Goal: Information Seeking & Learning: Learn about a topic

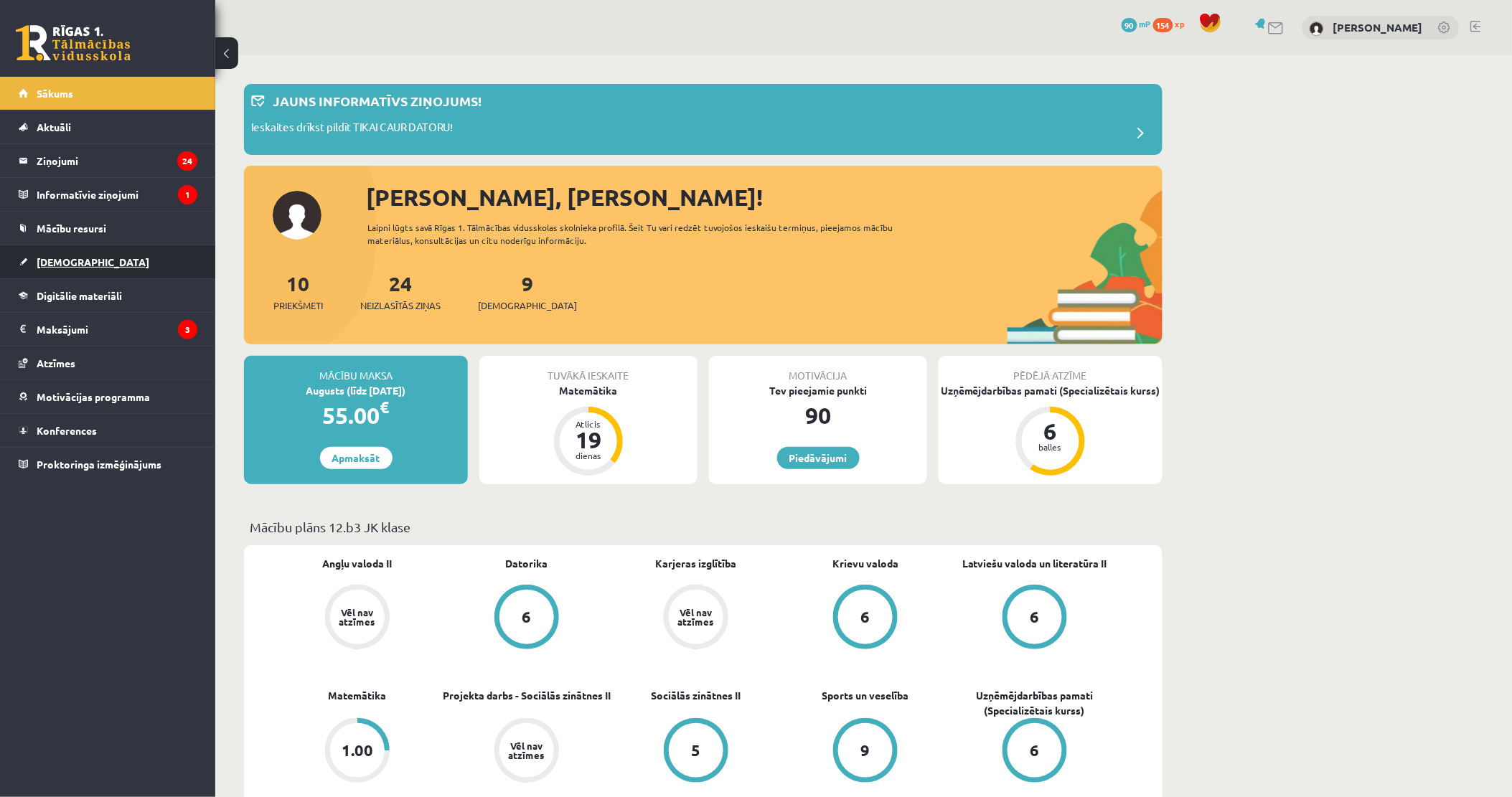
click at [66, 263] on span "[DEMOGRAPHIC_DATA]" at bounding box center [92, 261] width 112 height 13
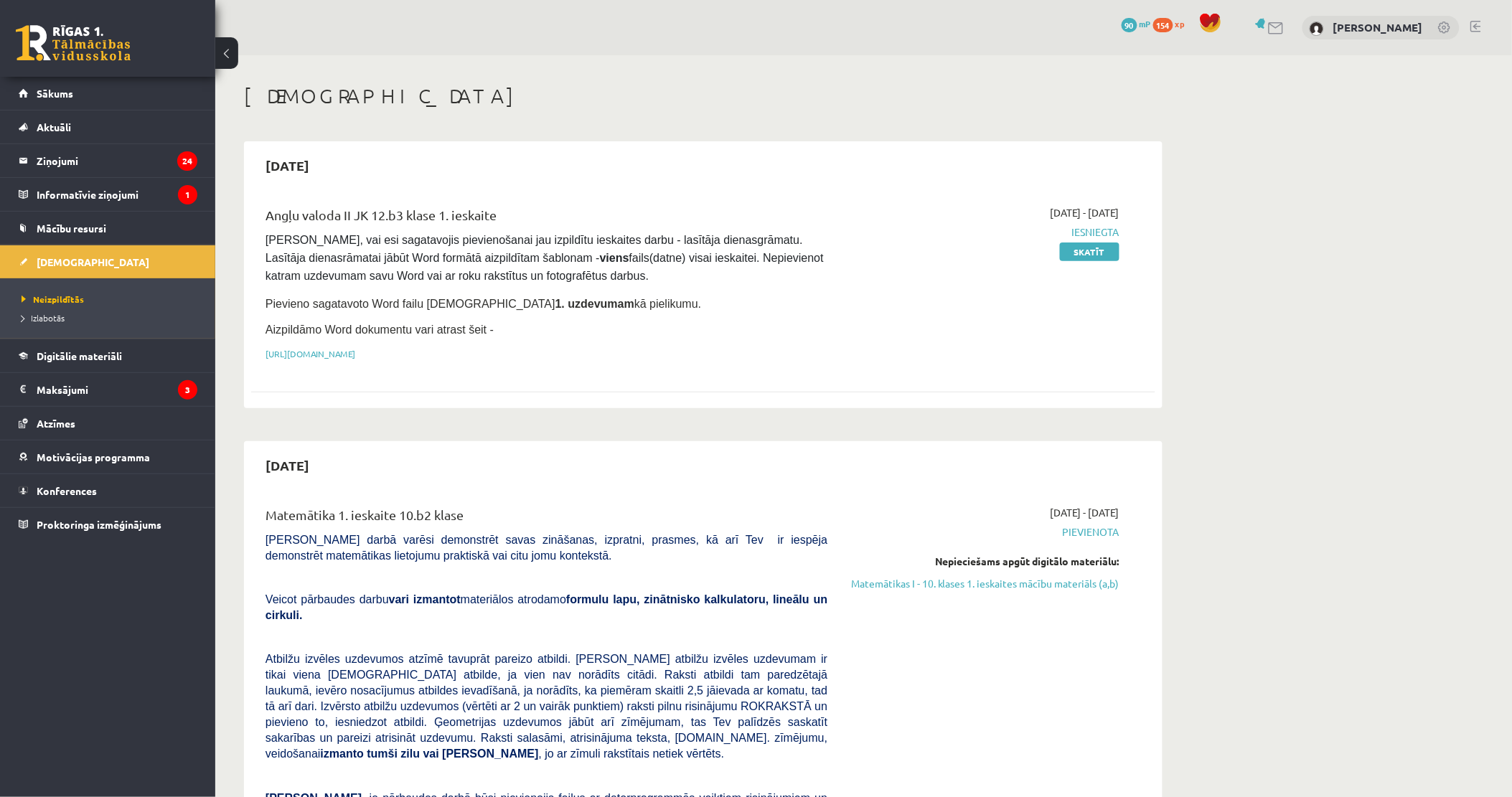
drag, startPoint x: 966, startPoint y: 580, endPoint x: 828, endPoint y: 75, distance: 523.5
click at [966, 580] on link "Matemātikas I - 10. klases 1. ieskaites mācību materiāls (a,b)" at bounding box center [984, 583] width 271 height 15
click at [958, 584] on link "Matemātikas I - 10. klases 1. ieskaites mācību materiāls (a,b)" at bounding box center [984, 583] width 271 height 15
click at [991, 579] on link "Matemātikas I - 10. klases 1. ieskaites mācību materiāls (a,b)" at bounding box center [984, 583] width 271 height 15
click at [995, 582] on link "Matemātikas I - 10. klases 1. ieskaites mācību materiāls (a,b)" at bounding box center [984, 583] width 271 height 15
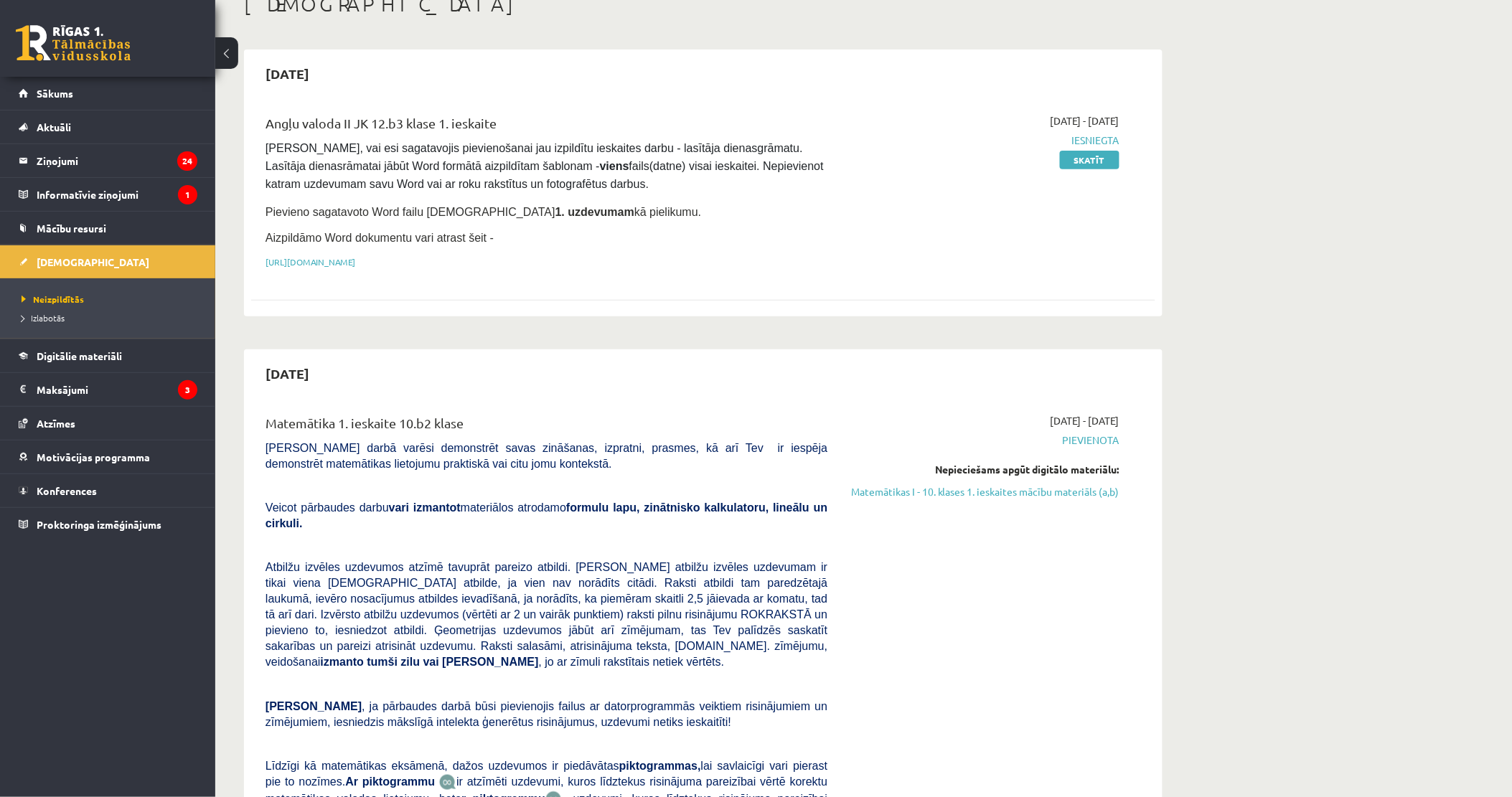
scroll to position [478, 0]
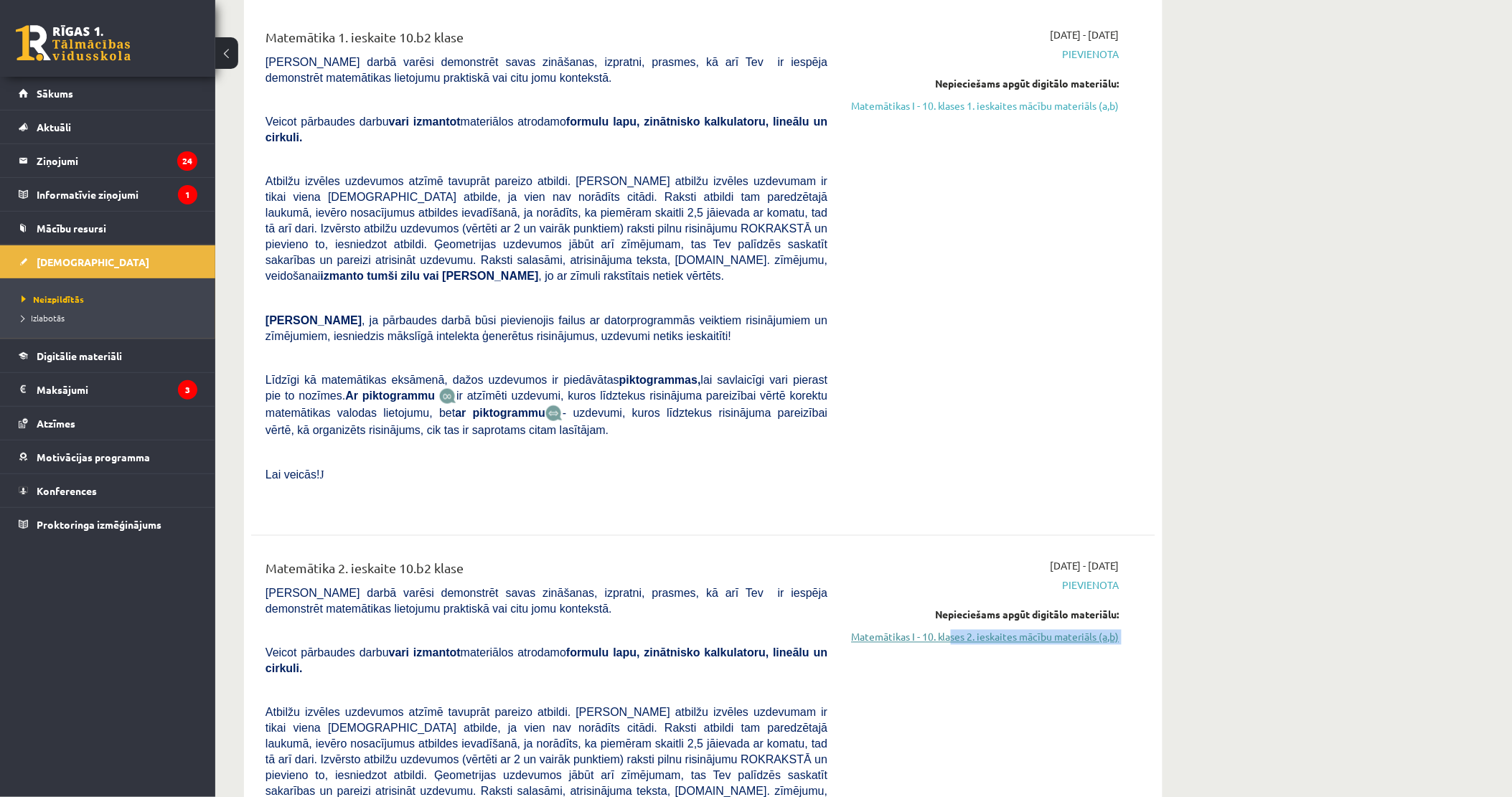
click at [948, 607] on div "[DATE] - [DATE] [GEOGRAPHIC_DATA] Nepieciešams apgūt digitālo materiālu: Matemā…" at bounding box center [983, 790] width 292 height 463
drag, startPoint x: 948, startPoint y: 607, endPoint x: 895, endPoint y: 344, distance: 268.3
click at [895, 343] on div "[DATE] - [DATE] [GEOGRAPHIC_DATA] Nepieciešams apgūt digitālo materiālu: Matemā…" at bounding box center [983, 269] width 292 height 485
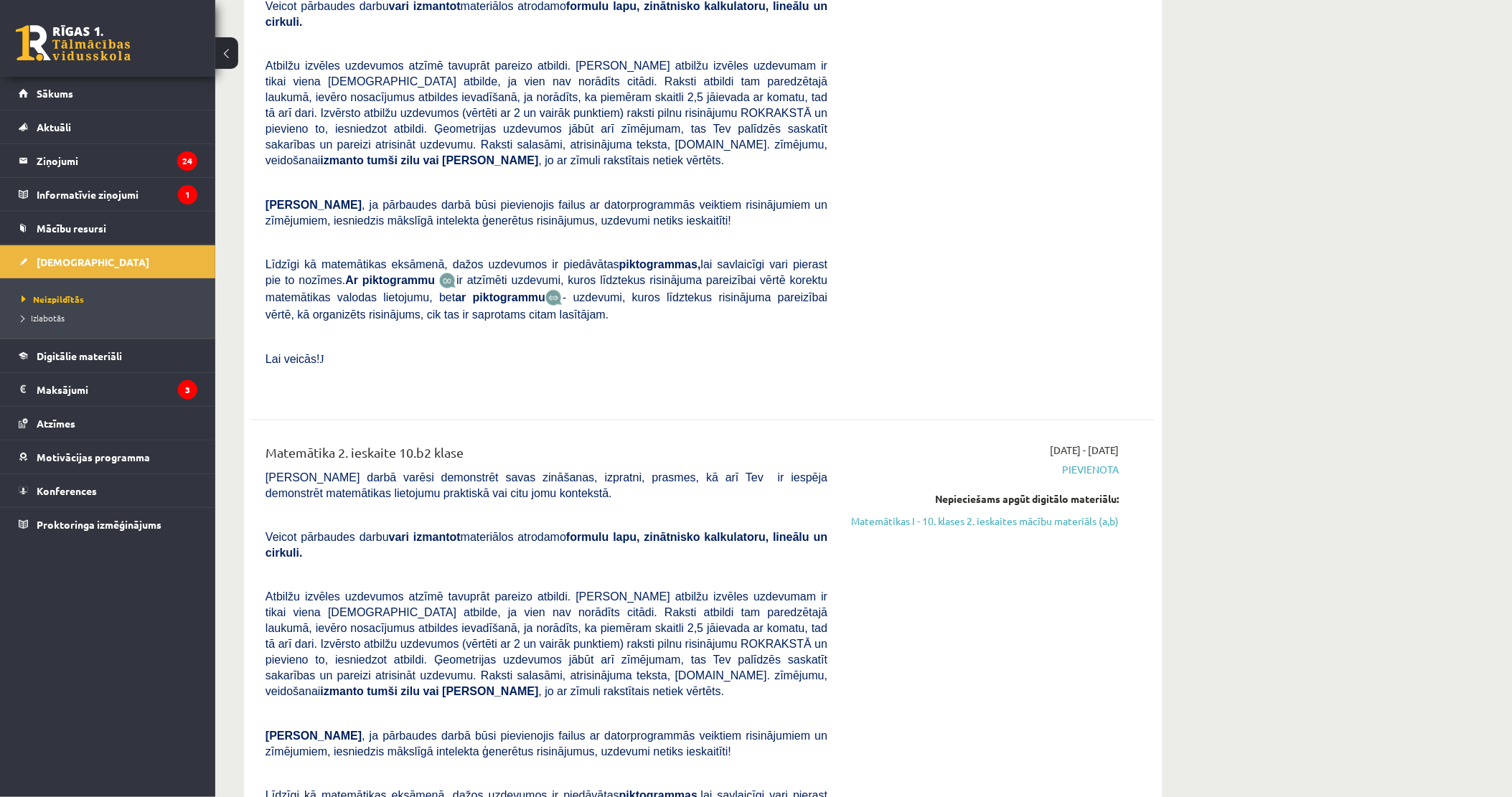
scroll to position [797, 0]
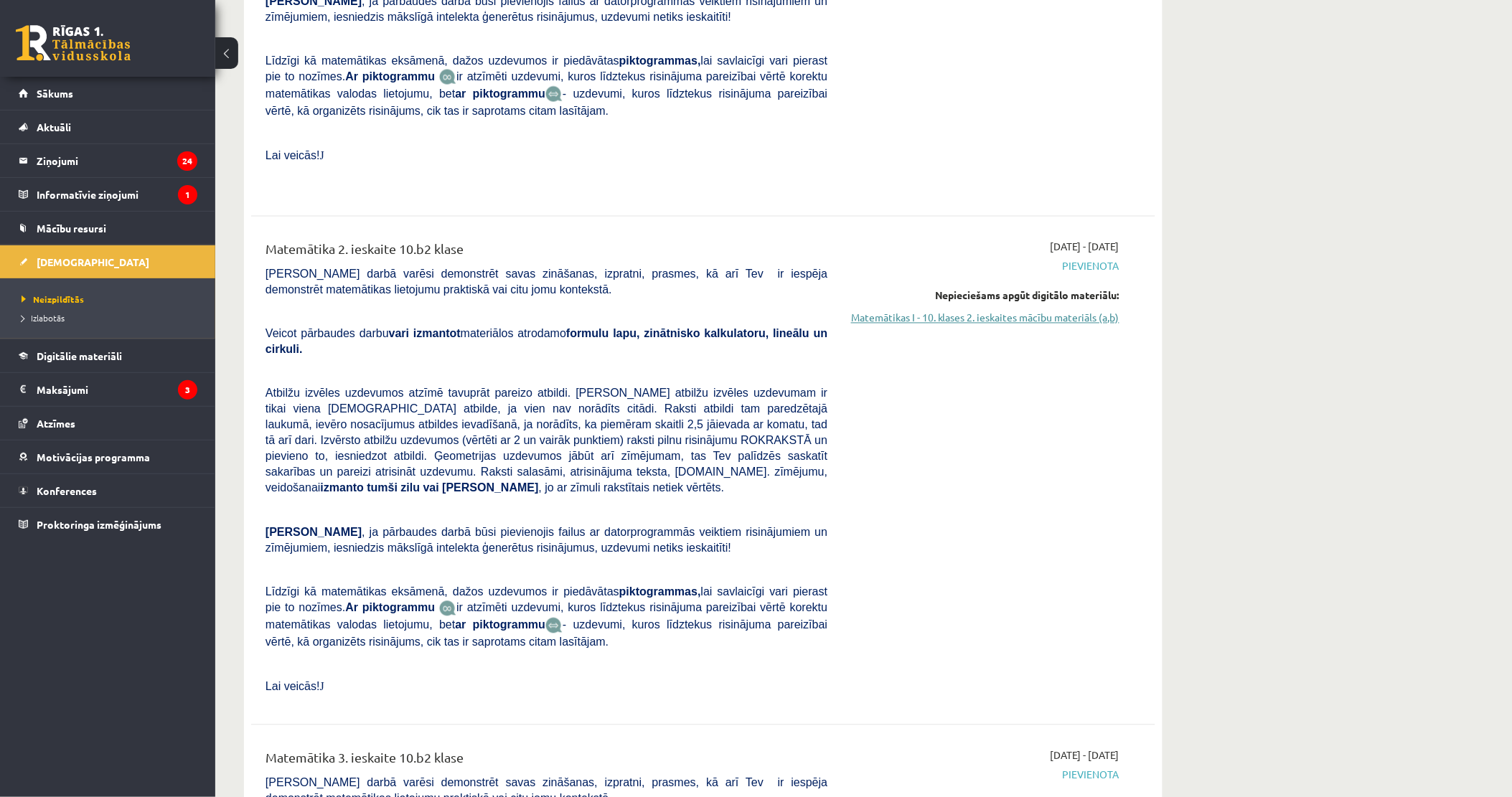
click at [958, 311] on link "Matemātikas I - 10. klases 2. ieskaites mācību materiāls (a,b)" at bounding box center [984, 318] width 271 height 15
click at [631, 388] on span "Atbilžu izvēles uzdevumos atzīmē tavuprāt pareizo atbildi. [PERSON_NAME] atbilž…" at bounding box center [546, 441] width 562 height 107
drag, startPoint x: 631, startPoint y: 342, endPoint x: 644, endPoint y: 347, distance: 13.9
click at [643, 388] on span "Atbilžu izvēles uzdevumos atzīmē tavuprāt pareizo atbildi. [PERSON_NAME] atbilž…" at bounding box center [546, 441] width 562 height 107
click at [692, 409] on span "Atbilžu izvēles uzdevumos atzīmē tavuprāt pareizo atbildi. [PERSON_NAME] atbilž…" at bounding box center [546, 441] width 562 height 107
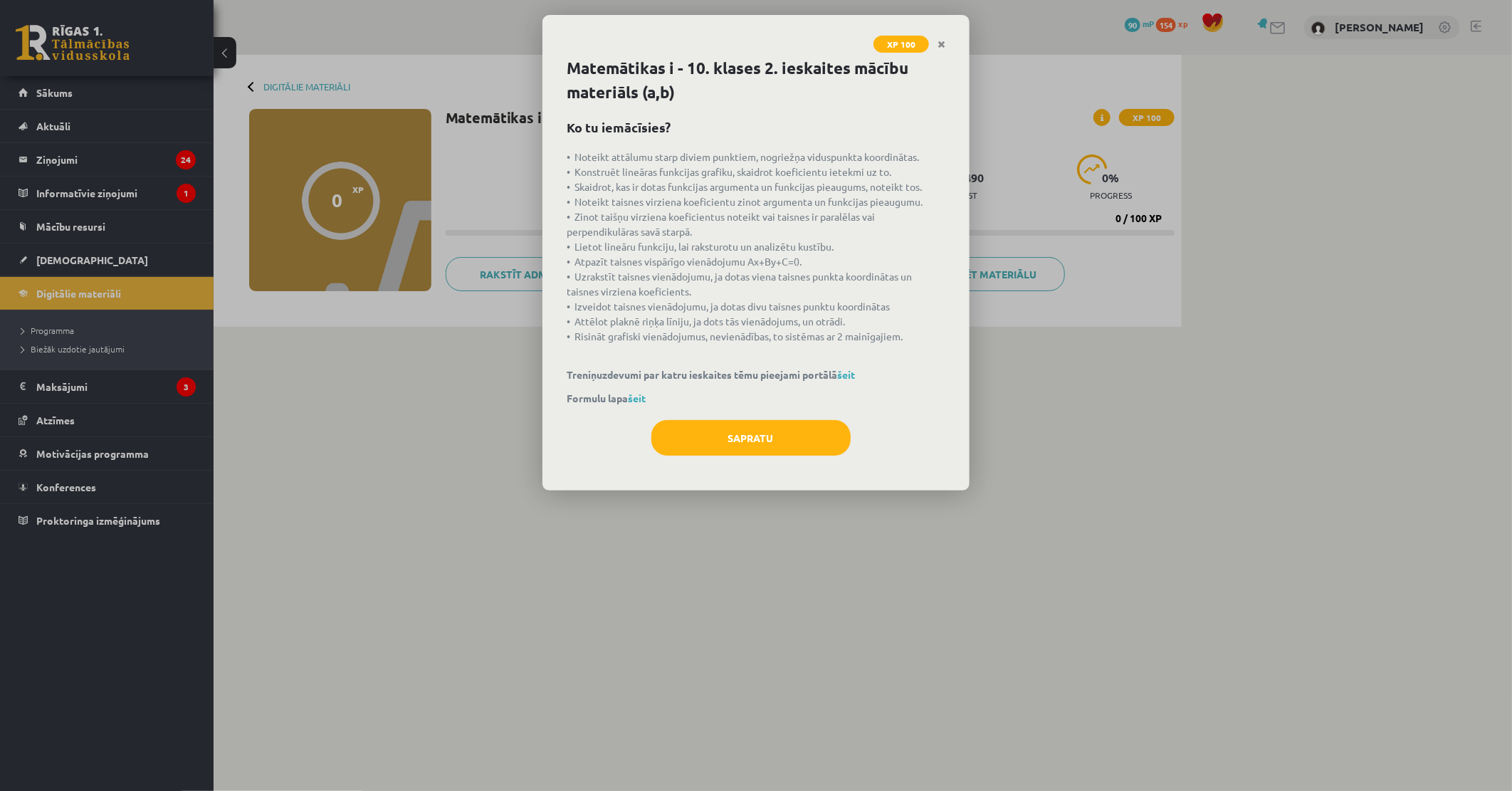
click at [721, 458] on div "Sapratu" at bounding box center [756, 443] width 378 height 47
click at [684, 427] on button "Sapratu" at bounding box center [751, 437] width 200 height 35
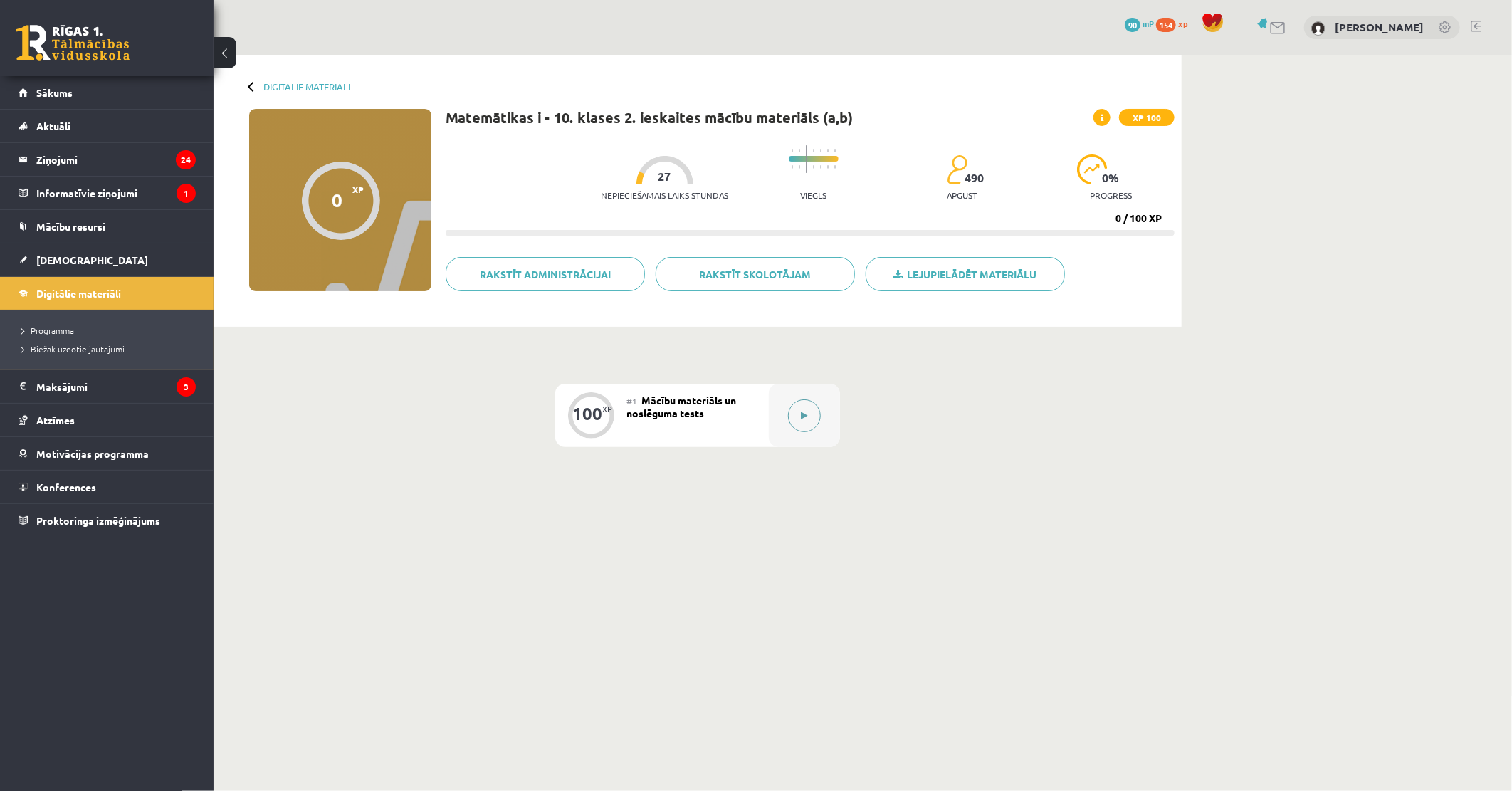
click at [811, 410] on button at bounding box center [804, 416] width 33 height 33
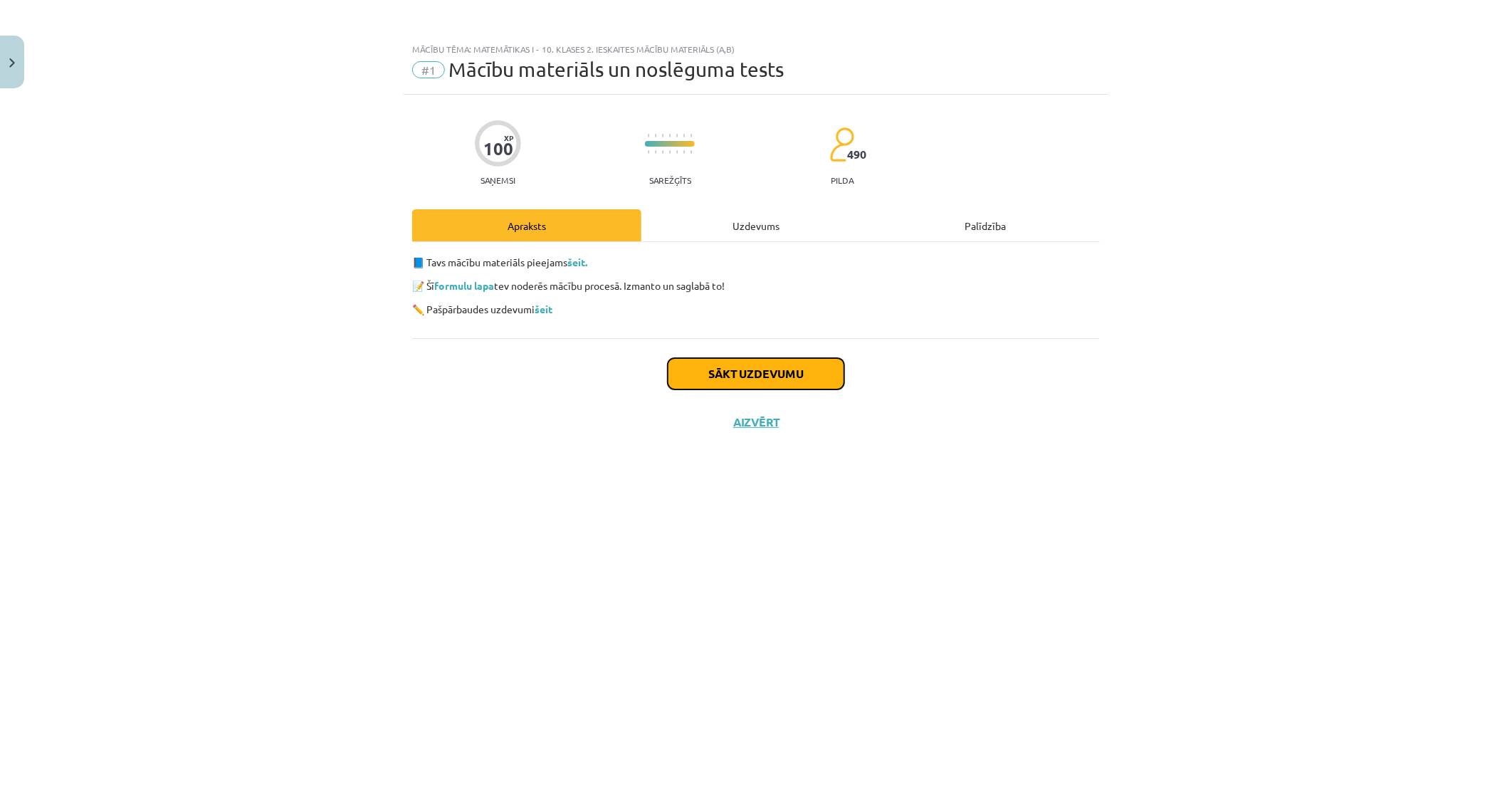
click at [727, 368] on button "Sākt uzdevumu" at bounding box center [756, 373] width 176 height 31
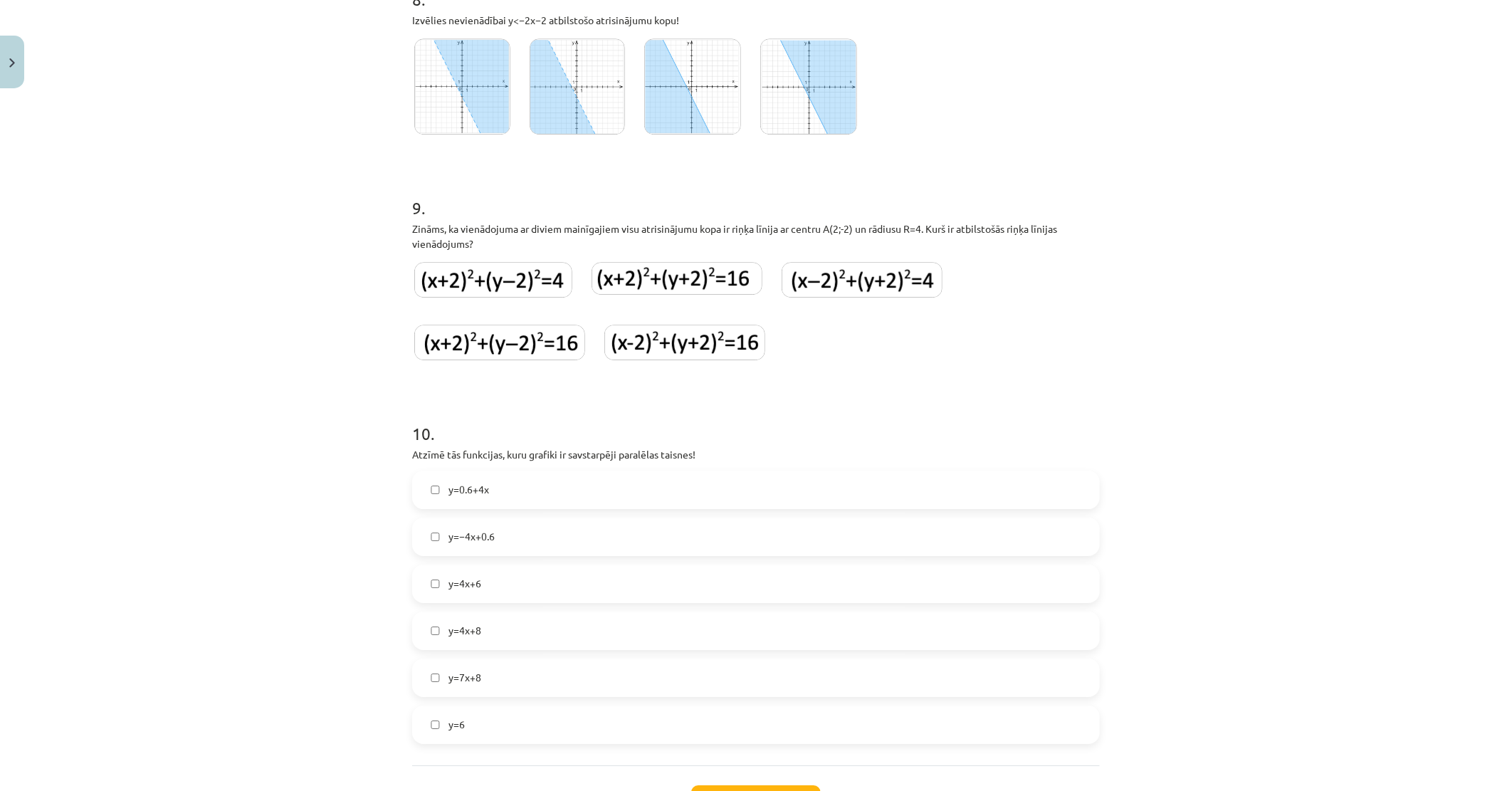
scroll to position [2766, 0]
